Goal: Find specific page/section: Find specific page/section

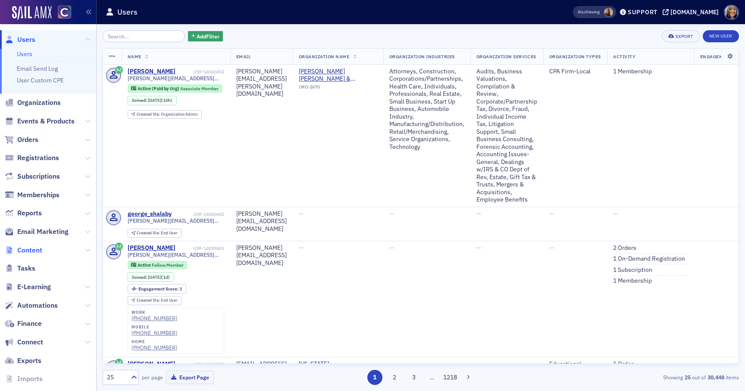
click at [33, 250] on span "Content" at bounding box center [29, 249] width 25 height 9
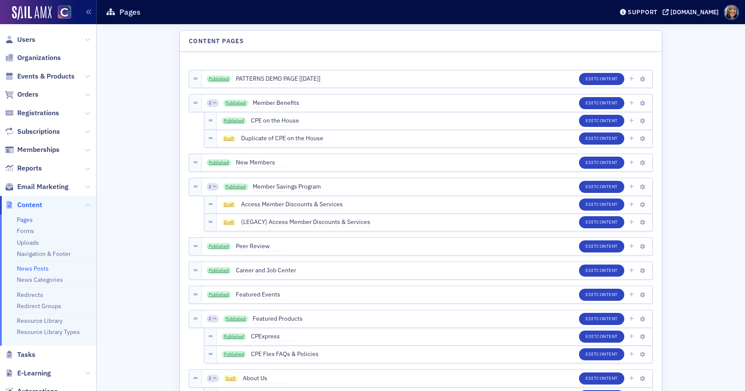
click at [34, 265] on link "News Posts" at bounding box center [33, 268] width 32 height 8
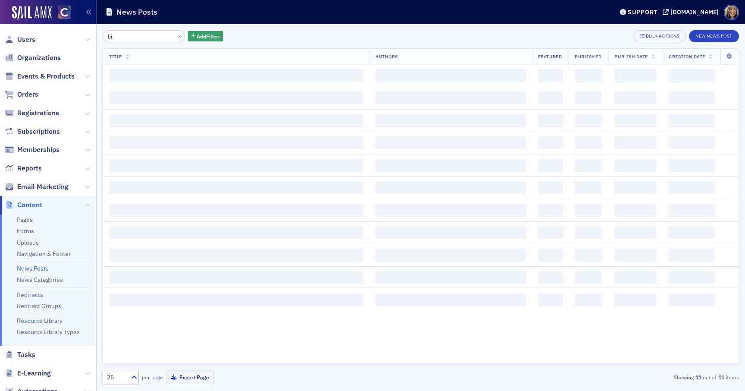
type input "b"
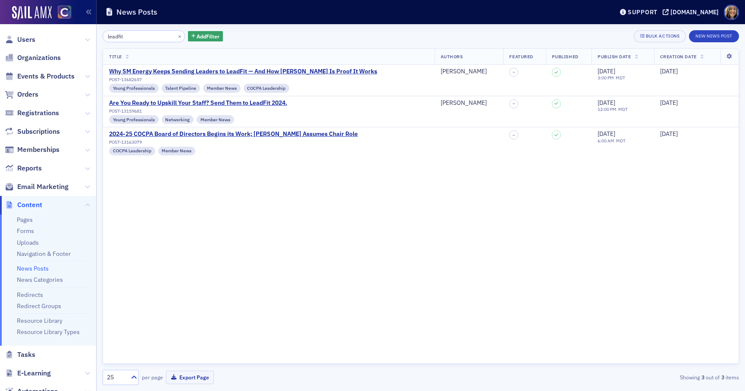
type input "leadfit"
click at [275, 71] on div "Why SM Energy Keeps Sending Leaders to LeadFit — And How [PERSON_NAME] Is Proof…" at bounding box center [243, 72] width 268 height 8
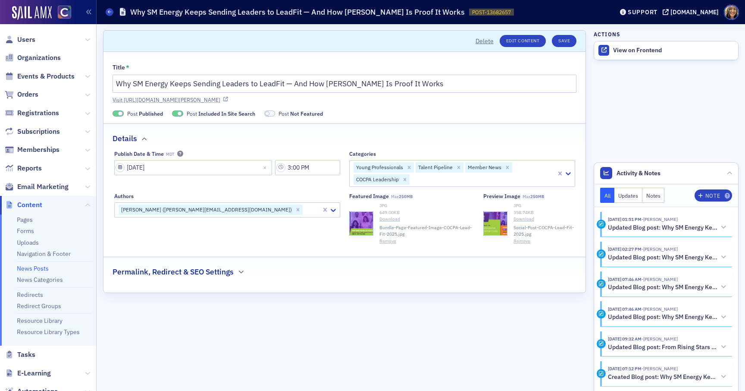
click at [347, 100] on link "Visit [URL][DOMAIN_NAME][PERSON_NAME]" at bounding box center [345, 100] width 464 height 8
